Goal: Task Accomplishment & Management: Use online tool/utility

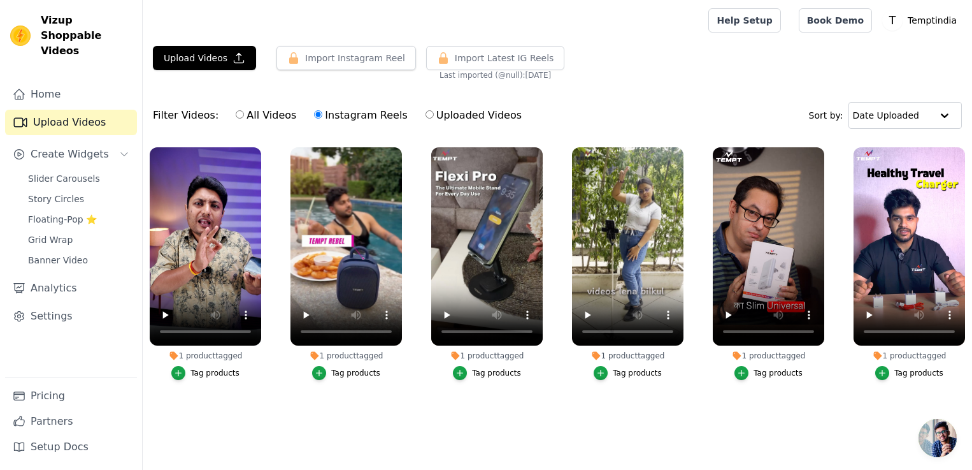
click at [931, 440] on span "Open chat" at bounding box center [938, 438] width 38 height 38
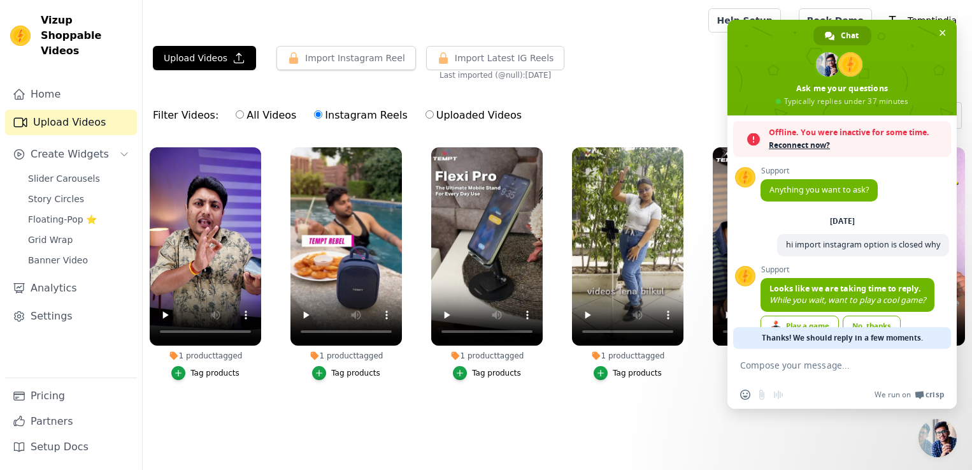
scroll to position [27, 0]
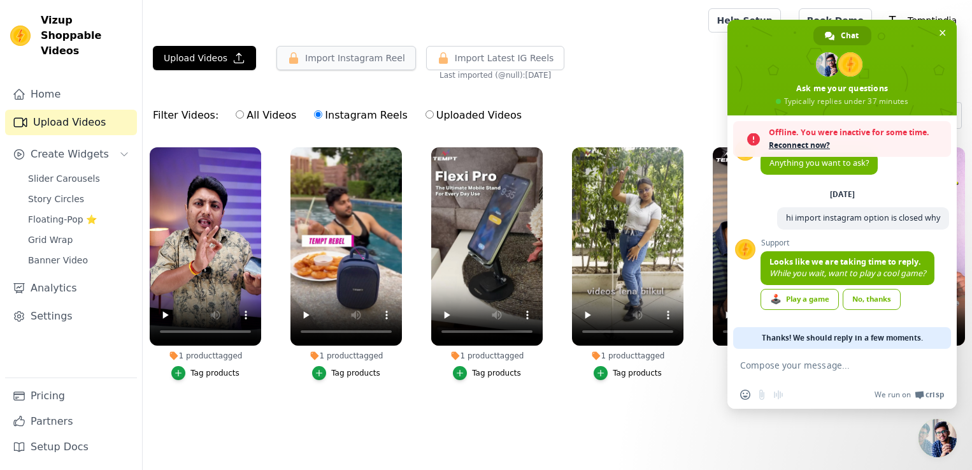
click at [331, 57] on button "Import Instagram Reel" at bounding box center [347, 58] width 140 height 24
click at [815, 148] on span "Reconnect now?" at bounding box center [857, 145] width 176 height 13
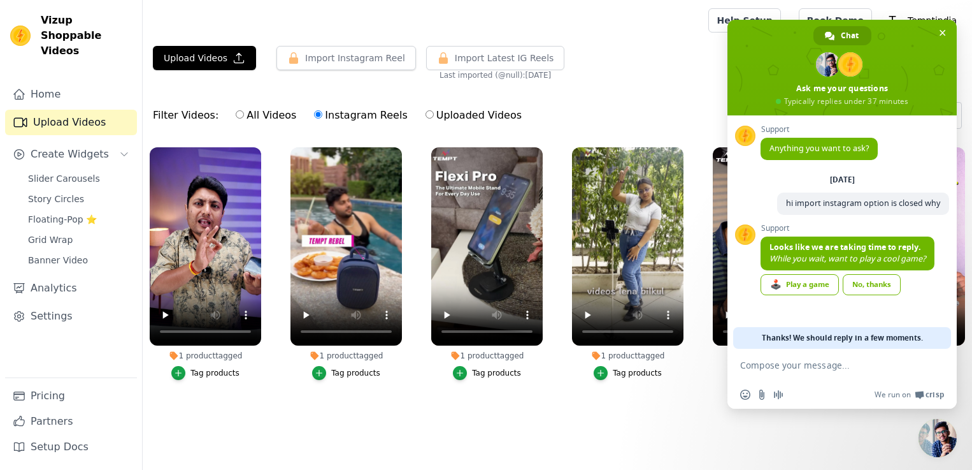
click at [809, 371] on form at bounding box center [828, 366] width 176 height 34
click at [809, 362] on textarea "Compose your message..." at bounding box center [828, 364] width 176 height 11
type textarea "?"
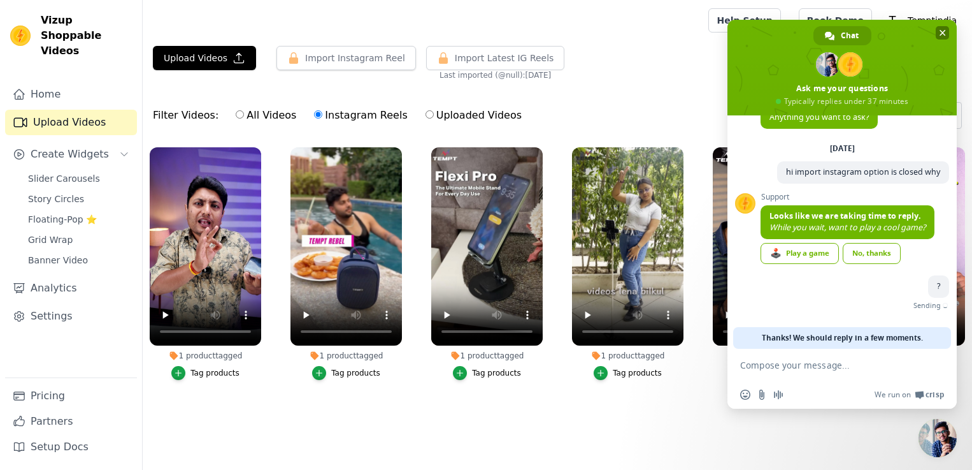
click at [937, 31] on span "Close chat" at bounding box center [942, 32] width 13 height 13
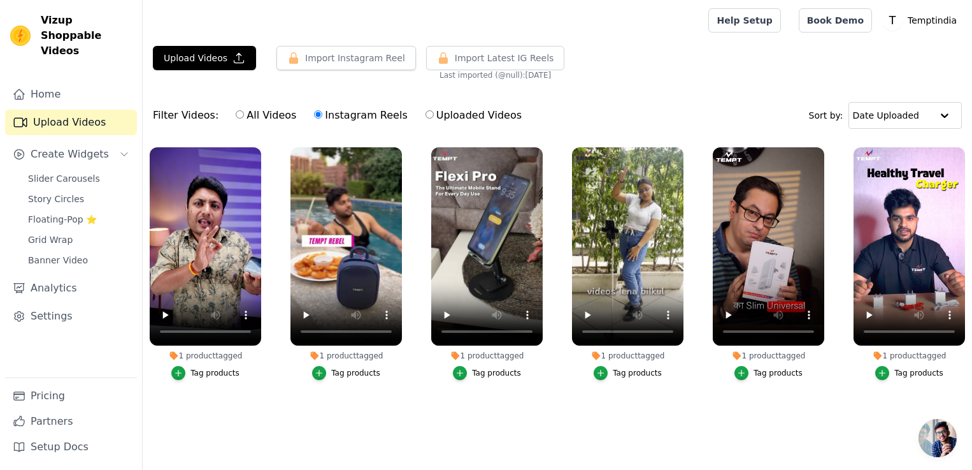
scroll to position [17, 0]
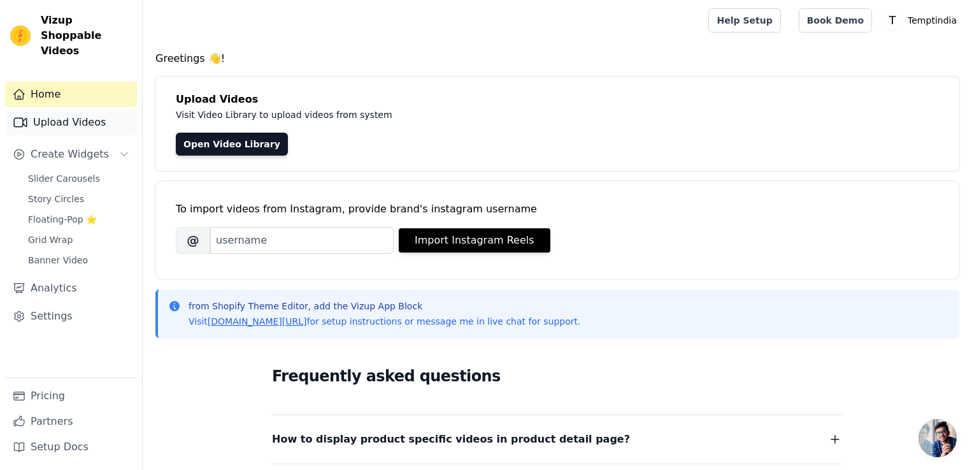
click at [94, 110] on link "Upload Videos" at bounding box center [71, 122] width 132 height 25
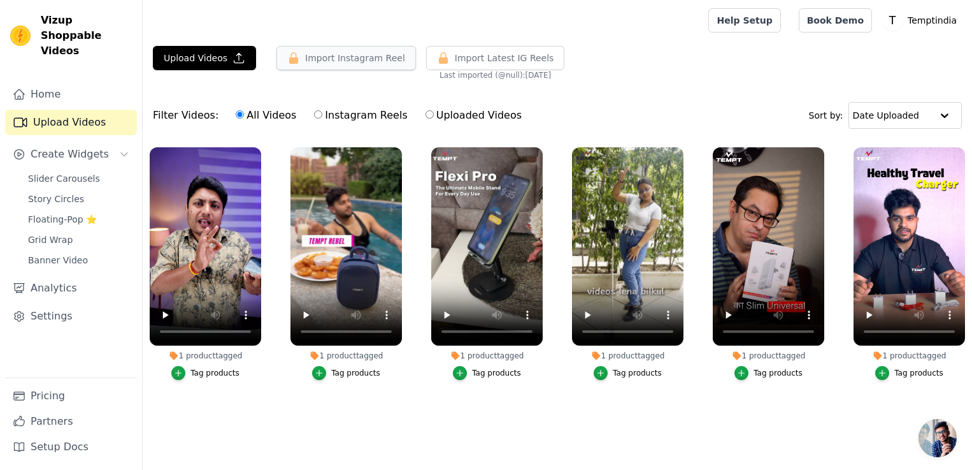
click at [333, 55] on button "Import Instagram Reel" at bounding box center [347, 58] width 140 height 24
click at [331, 55] on button "Import Instagram Reel" at bounding box center [347, 58] width 140 height 24
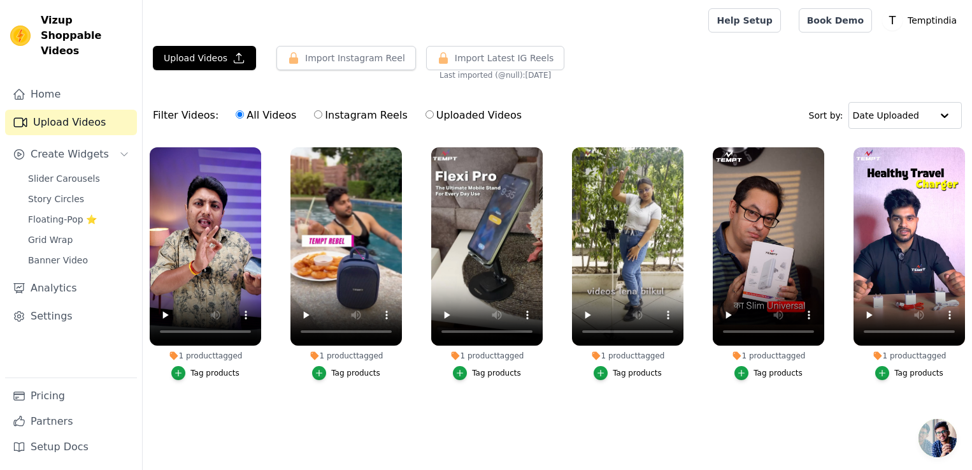
click at [936, 431] on span "Open chat" at bounding box center [938, 438] width 38 height 38
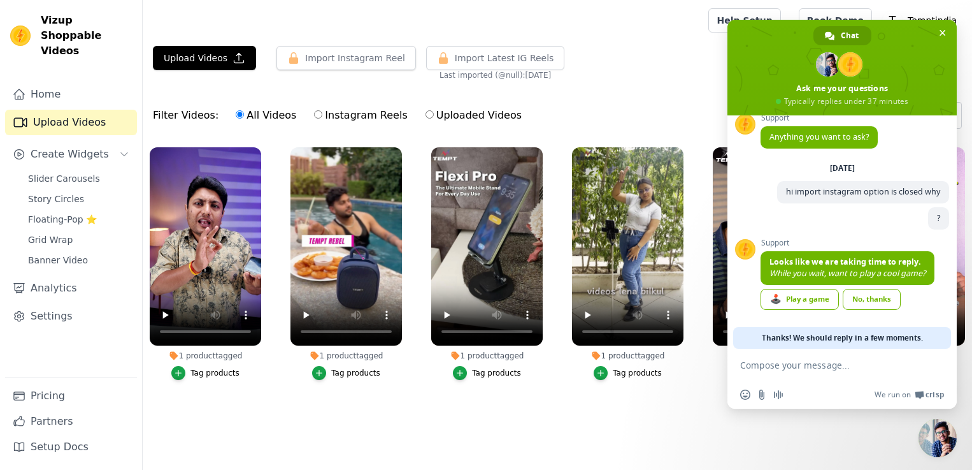
scroll to position [11, 0]
click at [945, 30] on span "Close chat" at bounding box center [943, 33] width 6 height 6
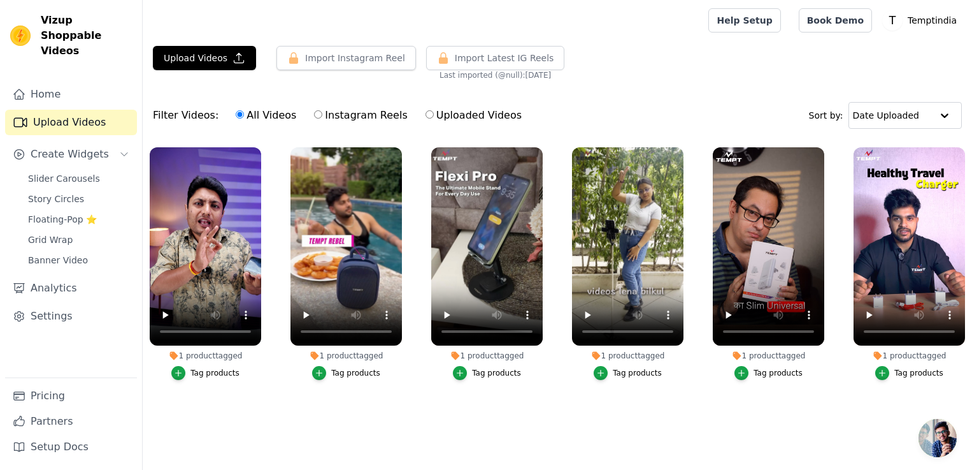
click at [687, 68] on div "Upload Videos Import Instagram Reel Set Instagram Username Import Latest IG Ree…" at bounding box center [558, 63] width 830 height 34
